Goal: Check status: Check status

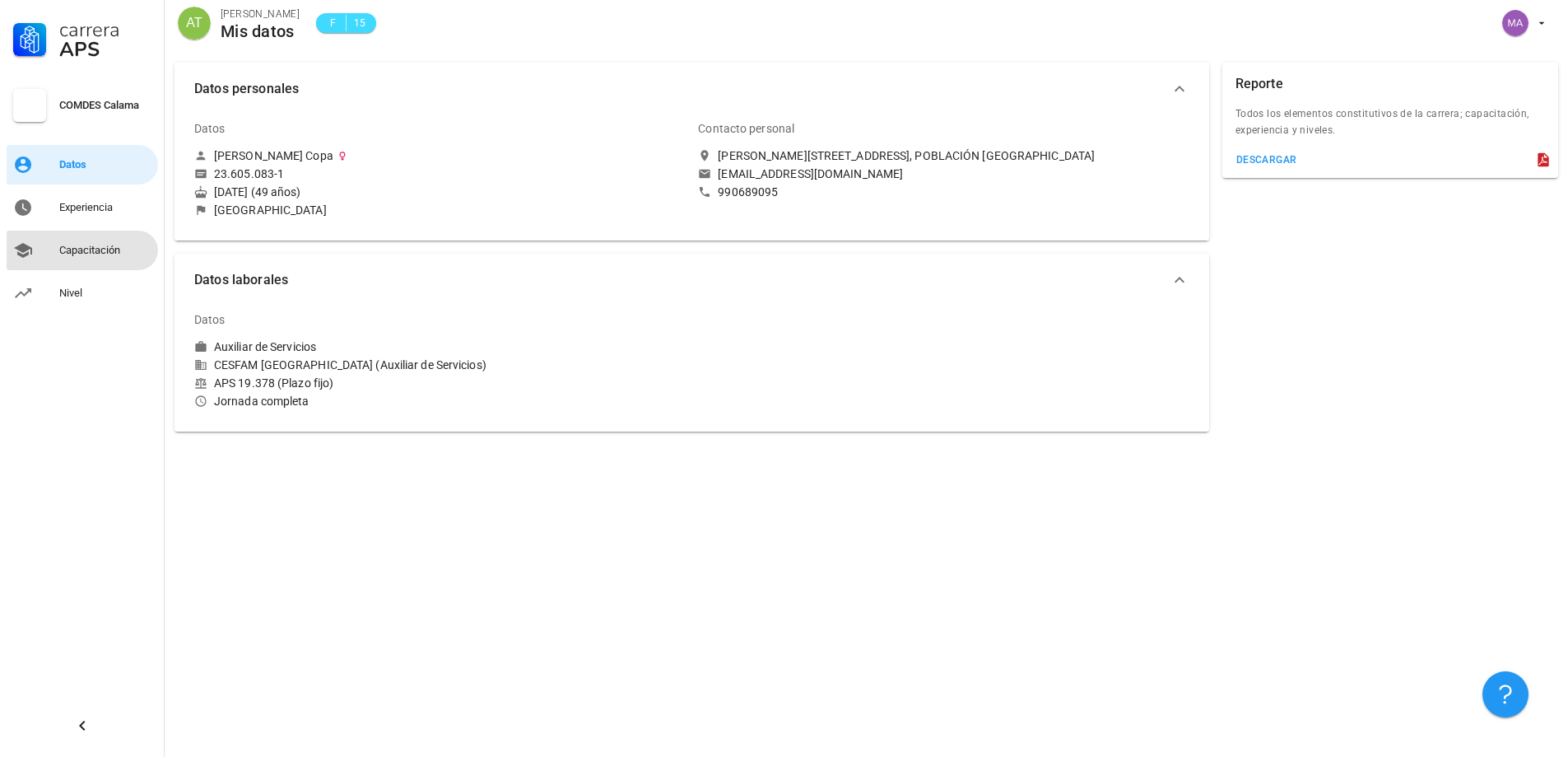
click at [111, 248] on div "Capacitación" at bounding box center [105, 250] width 92 height 13
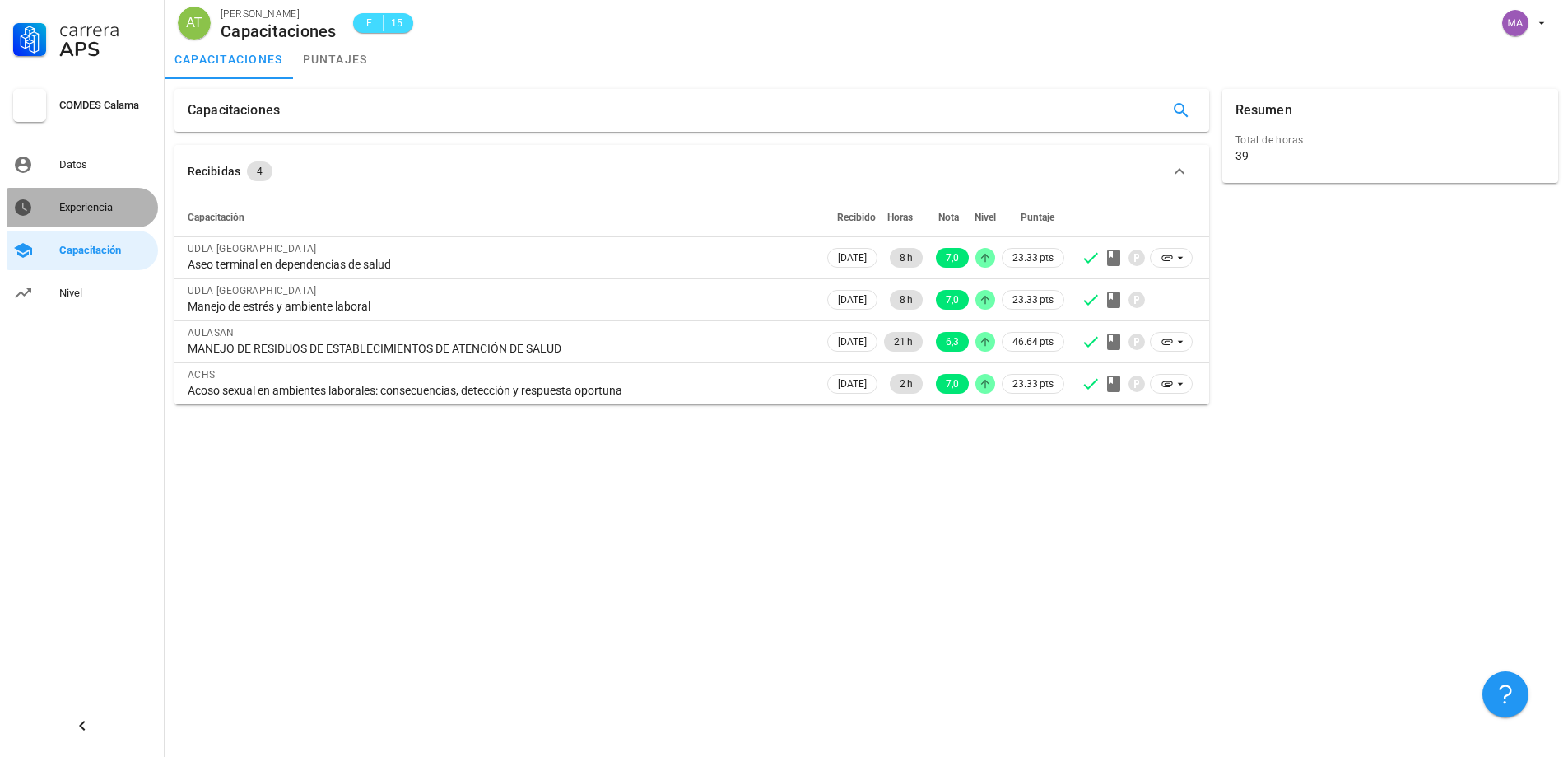
click at [88, 203] on div "Experiencia" at bounding box center [105, 207] width 92 height 13
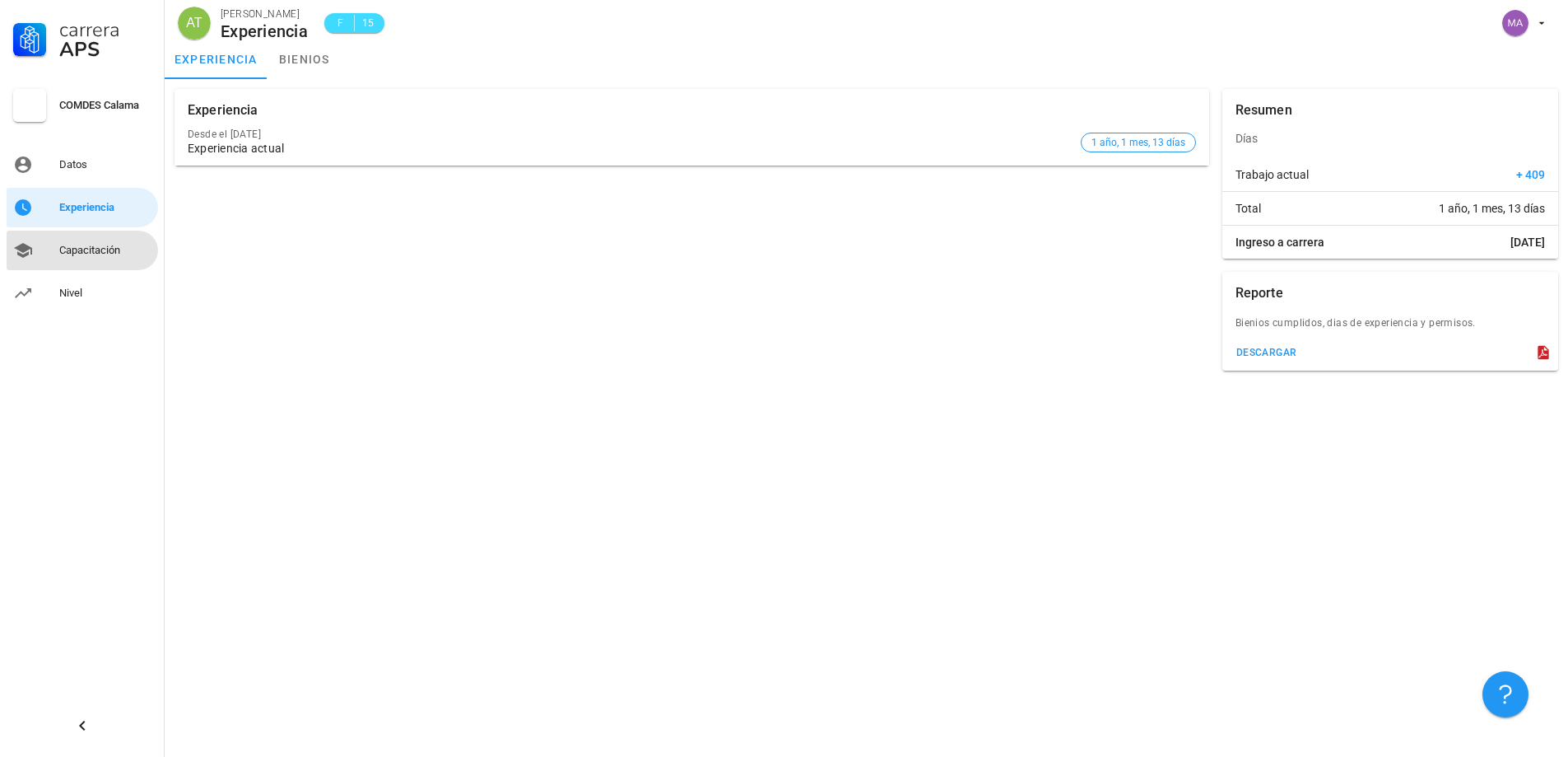
click at [93, 256] on div "Capacitación" at bounding box center [105, 250] width 92 height 13
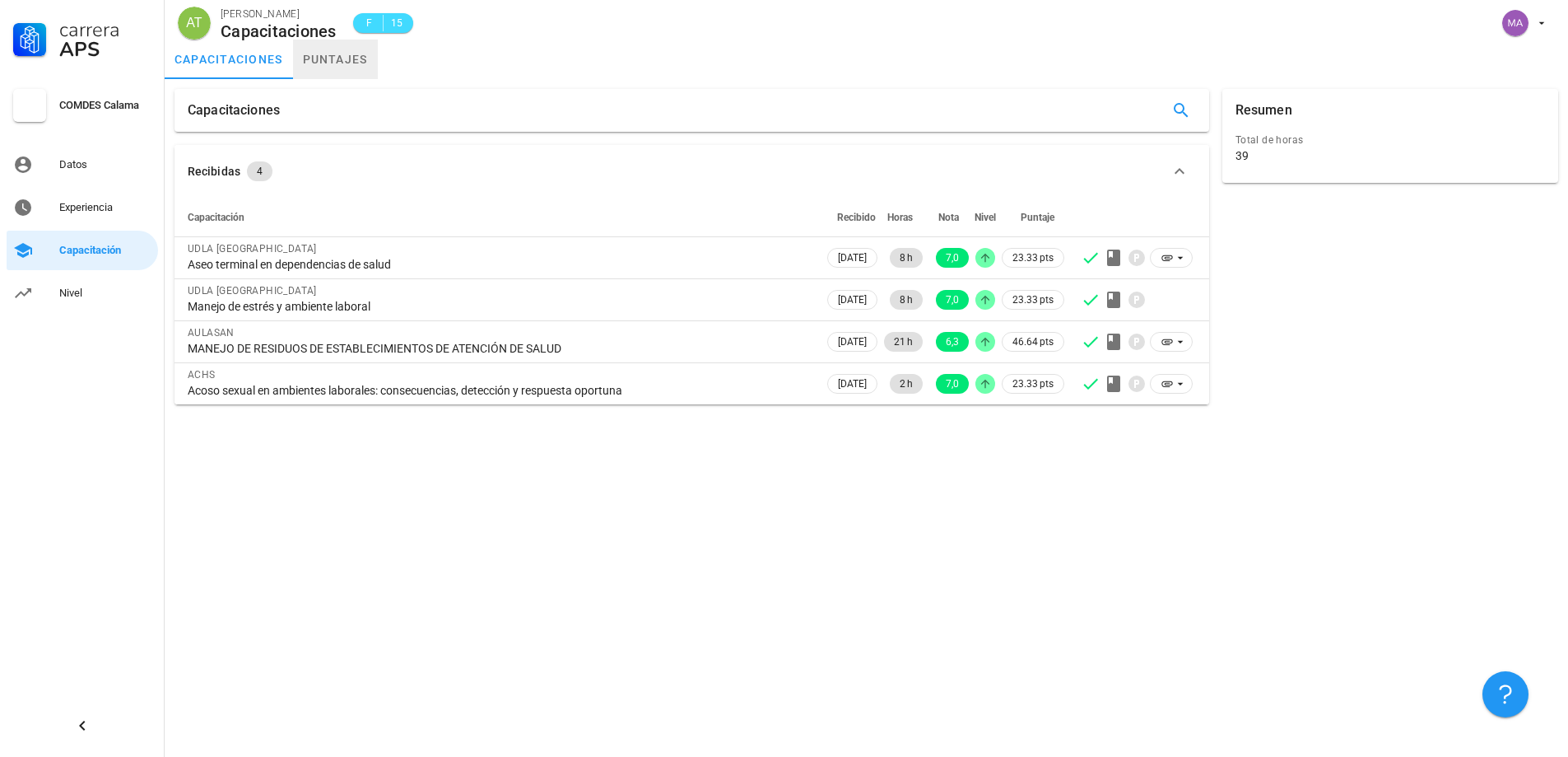
click at [347, 60] on link "puntajes" at bounding box center [335, 60] width 85 height 40
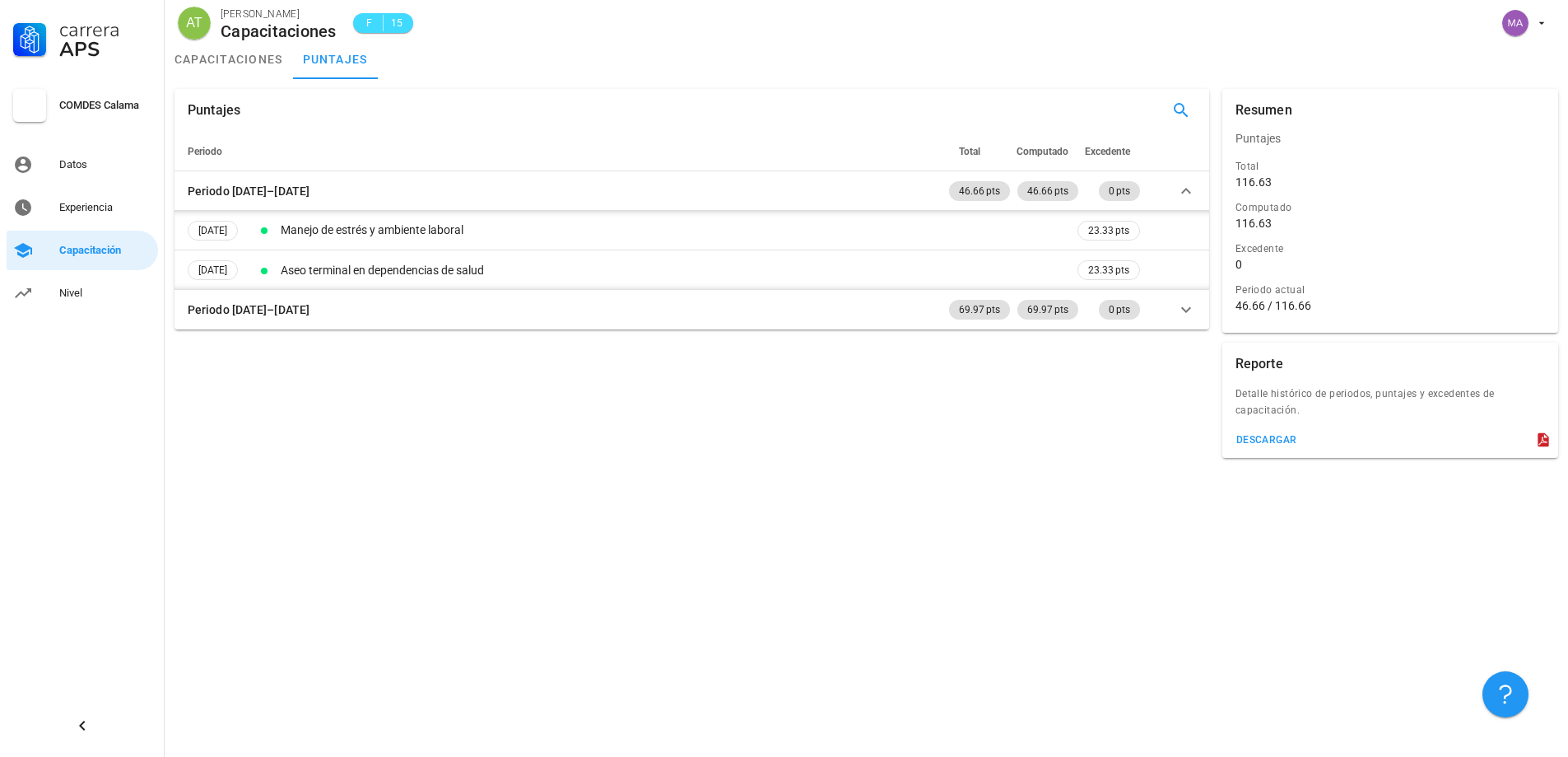
click at [605, 330] on div "Puntajes Periodo Total Computado Excedente Periodo 2025–2026 46.66 pts 46.66 pt…" at bounding box center [692, 209] width 1048 height 254
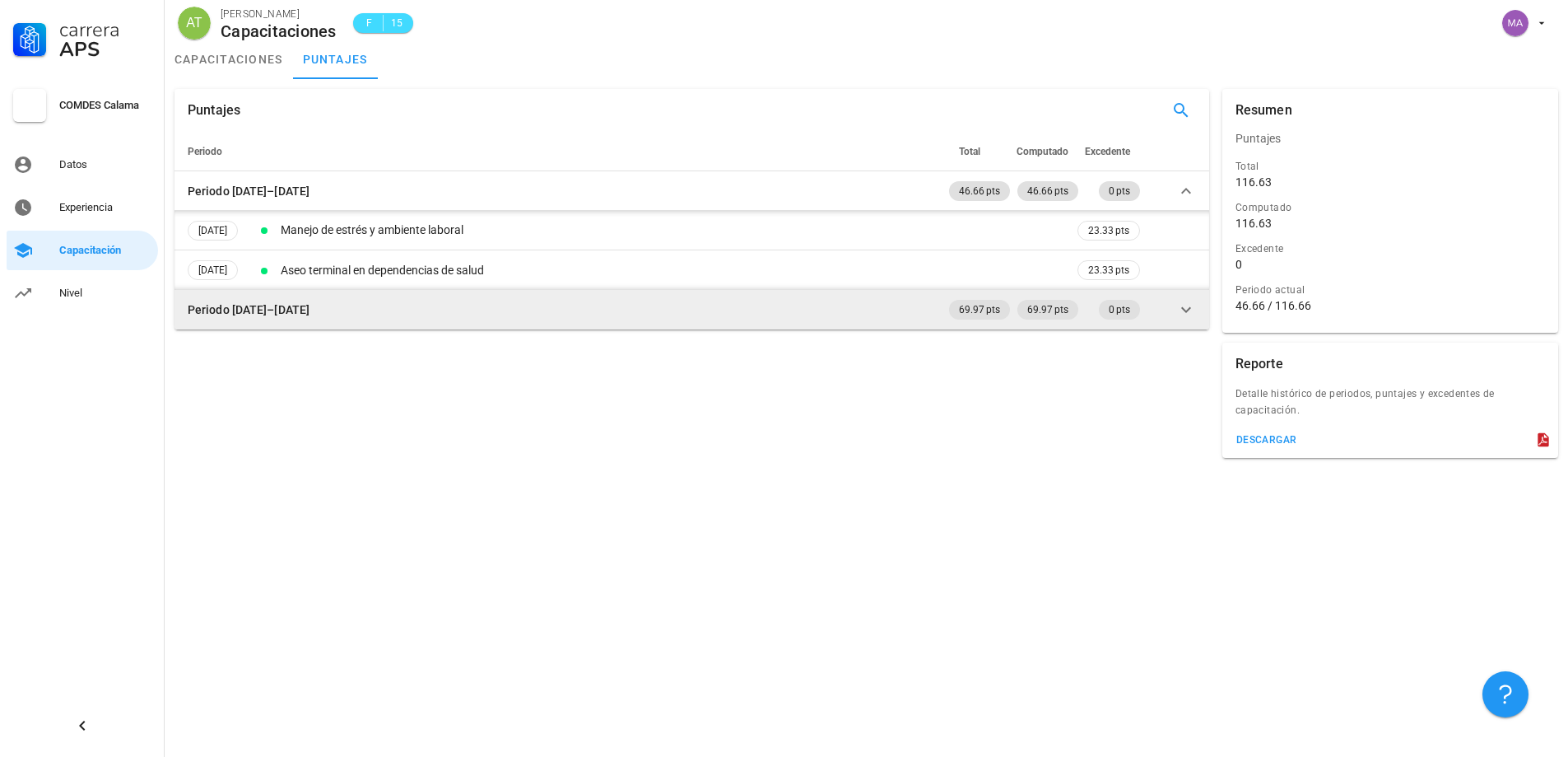
click at [1188, 308] on icon at bounding box center [1185, 309] width 20 height 20
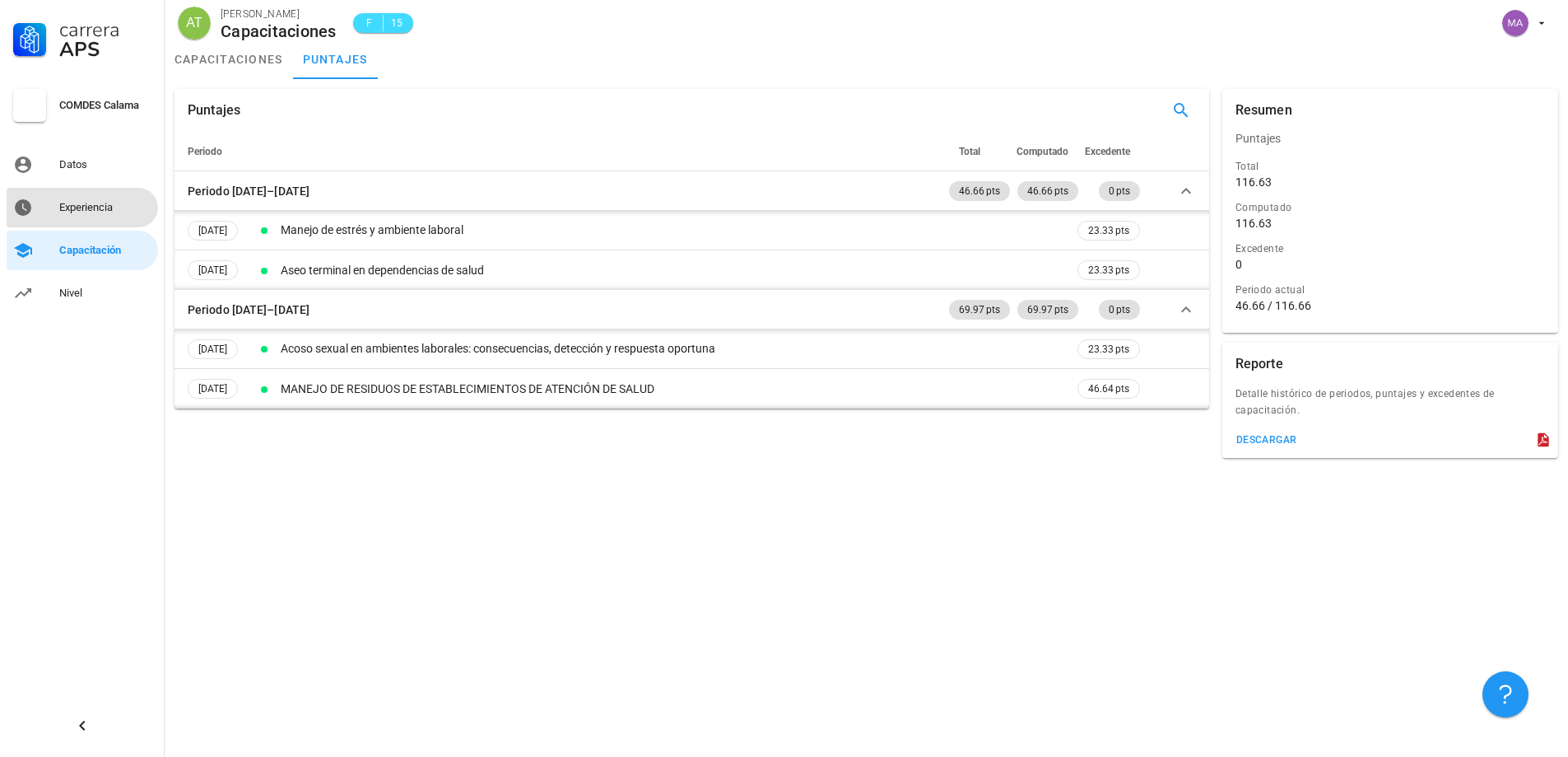
click at [57, 212] on link "Experiencia" at bounding box center [82, 207] width 152 height 40
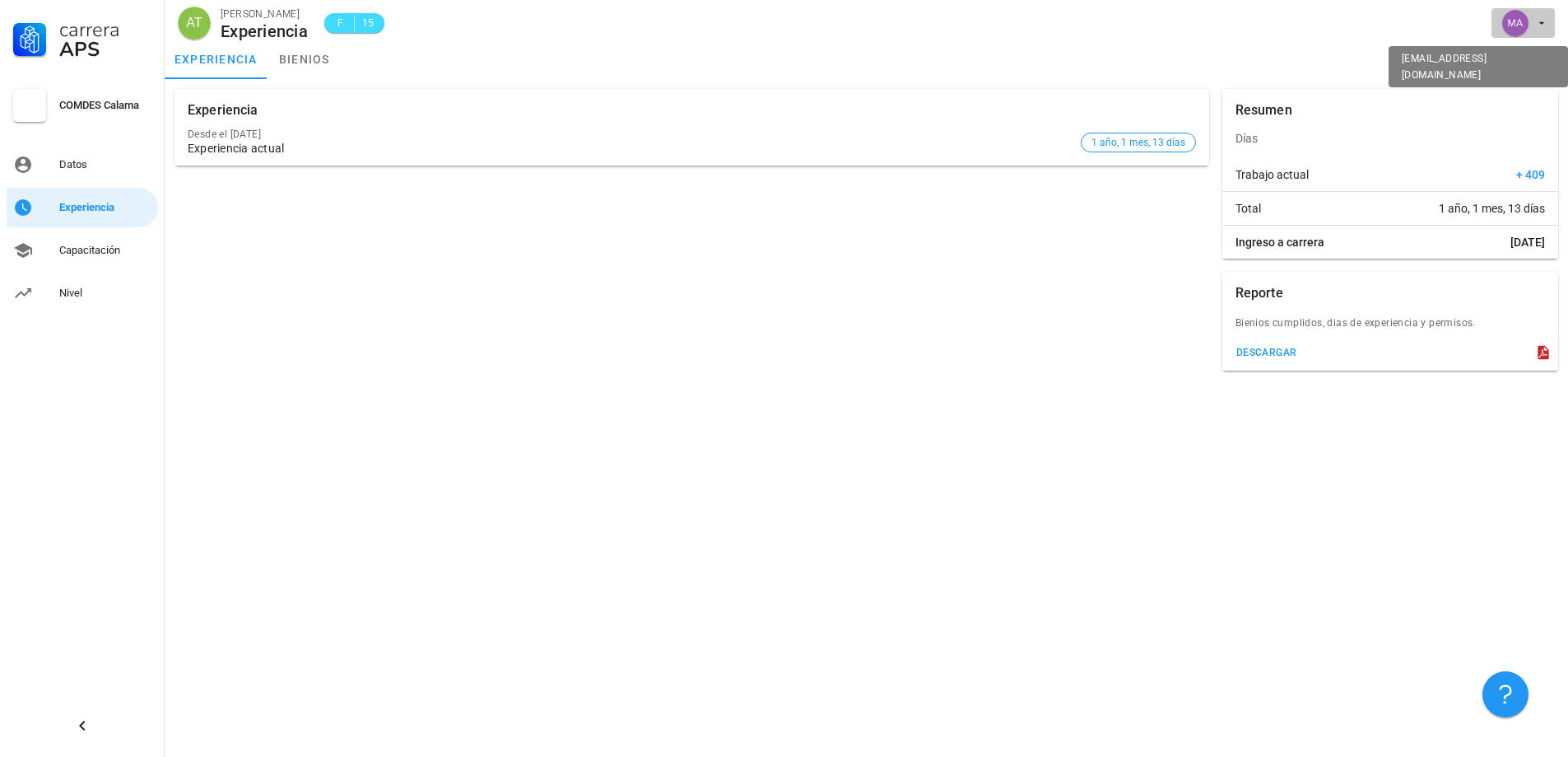
click at [1527, 18] on div "avatar" at bounding box center [1515, 23] width 26 height 26
click at [1532, 64] on div "Salir" at bounding box center [1533, 63] width 26 height 33
